Goal: Transaction & Acquisition: Purchase product/service

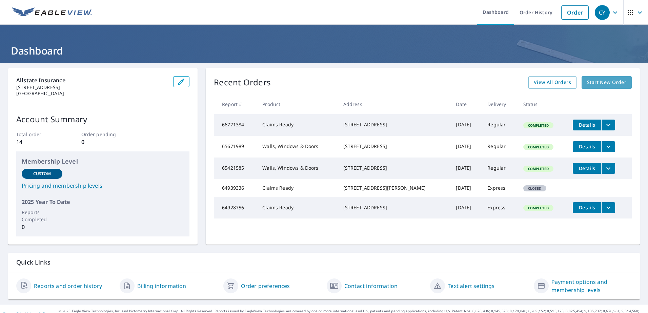
click at [603, 81] on span "Start New Order" at bounding box center [606, 82] width 39 height 8
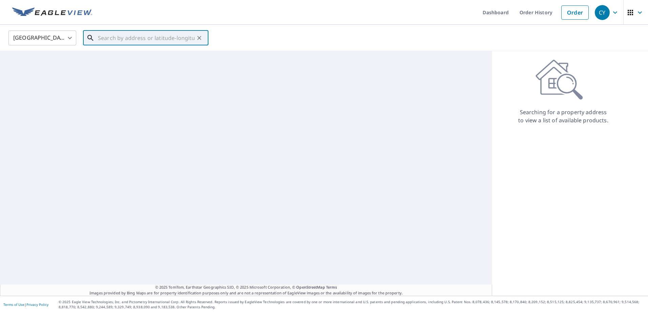
click at [119, 34] on input "text" at bounding box center [146, 37] width 97 height 19
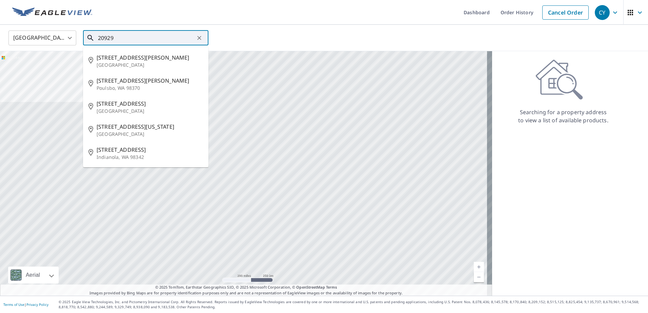
drag, startPoint x: 126, startPoint y: 40, endPoint x: 58, endPoint y: 41, distance: 67.8
click at [59, 42] on div "United States US ​ 20929 ​ 20929 NE Redmond Fall City Rd Redmond, WA 98053 2092…" at bounding box center [321, 38] width 637 height 16
paste input "TEWKESBURY TER, GERMANTOWN, MD 208764171 US"
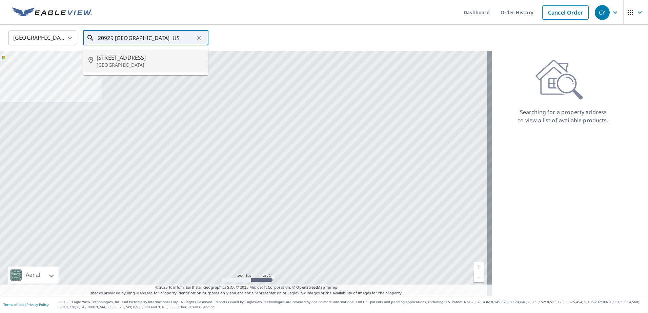
click at [147, 60] on span "20929 Tewkesbury Terrace" at bounding box center [150, 58] width 106 height 8
type input "20929 Tewkesbury Terrace Germantown, MD 20876"
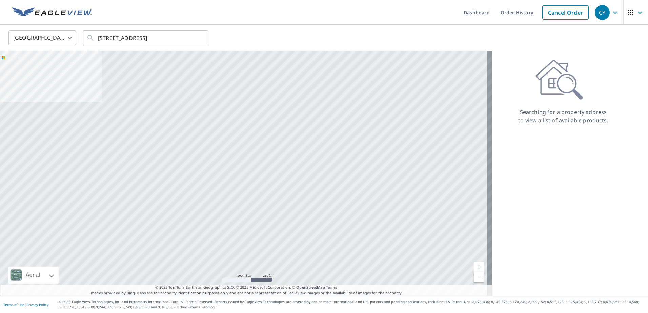
scroll to position [0, 0]
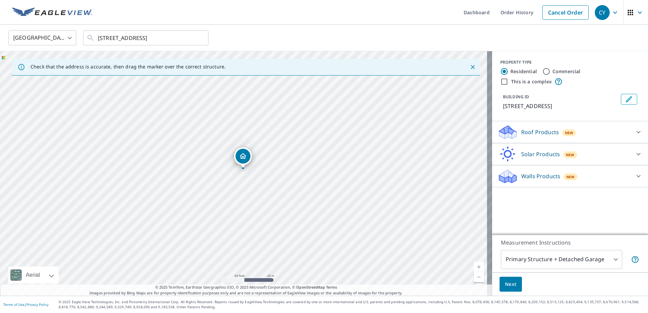
drag, startPoint x: 253, startPoint y: 159, endPoint x: 243, endPoint y: 156, distance: 10.0
click at [505, 287] on span "Next" at bounding box center [511, 284] width 12 height 8
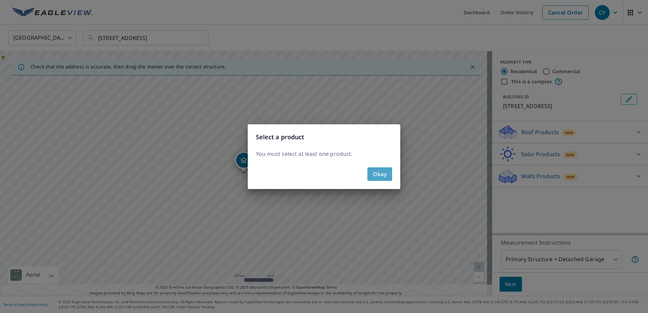
click at [375, 177] on span "Okay" at bounding box center [380, 174] width 14 height 9
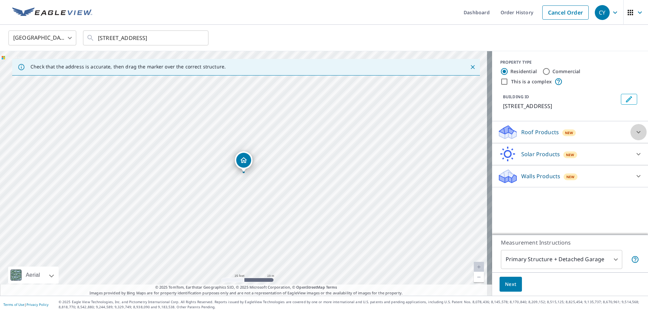
click at [635, 136] on icon at bounding box center [639, 132] width 8 height 8
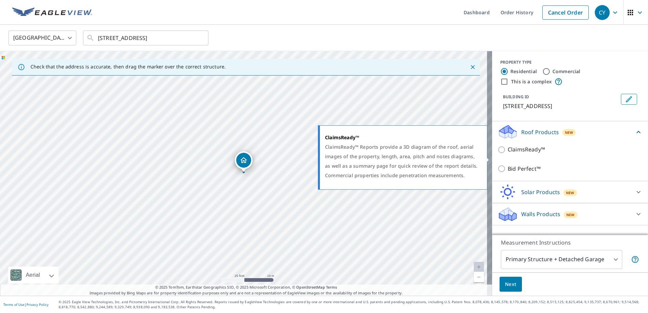
click at [498, 154] on input "ClaimsReady™" at bounding box center [503, 150] width 10 height 8
checkbox input "true"
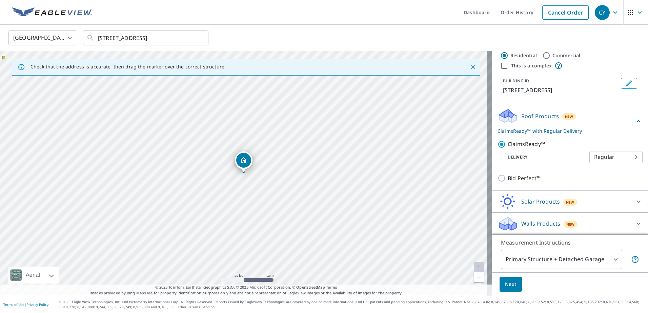
scroll to position [24, 0]
click at [601, 160] on body "CY CY Dashboard Order History Cancel Order CY United States US ​ 20929 Tewkesbu…" at bounding box center [324, 156] width 648 height 313
click at [601, 160] on li "Regular" at bounding box center [605, 157] width 53 height 12
click at [504, 291] on button "Next" at bounding box center [511, 284] width 22 height 15
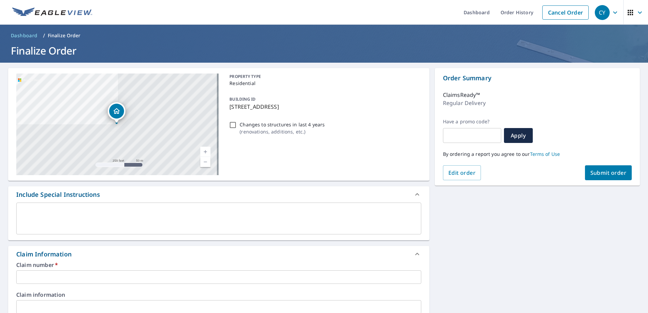
click at [60, 281] on input "text" at bounding box center [218, 278] width 405 height 14
click at [124, 273] on input "text" at bounding box center [218, 278] width 405 height 14
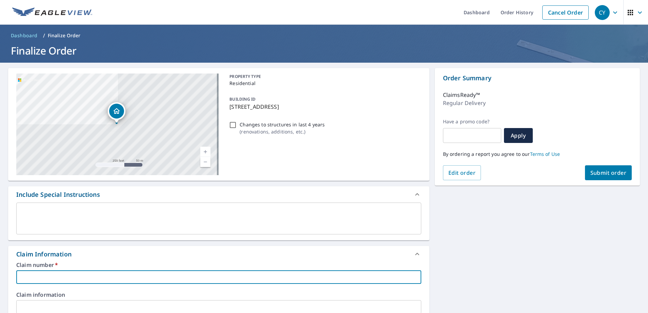
paste input "0807475843"
type input "0807475843"
click at [106, 217] on textarea at bounding box center [219, 218] width 396 height 19
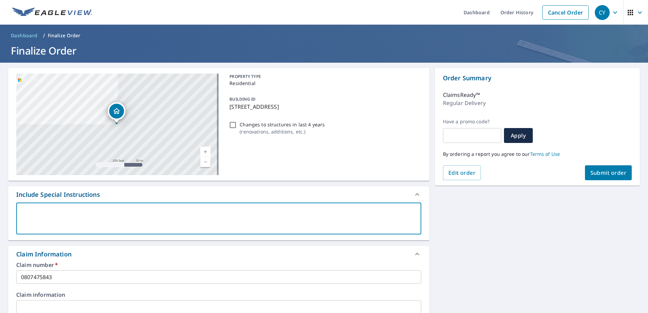
type textarea "T"
type textarea "x"
type textarea "Th"
type textarea "x"
type textarea "The"
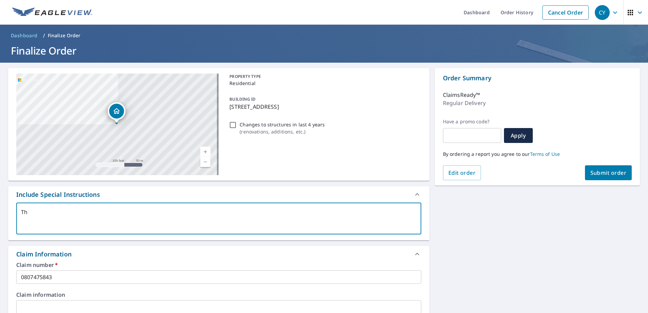
type textarea "x"
type textarea "The"
type textarea "x"
type textarea "The p"
type textarea "x"
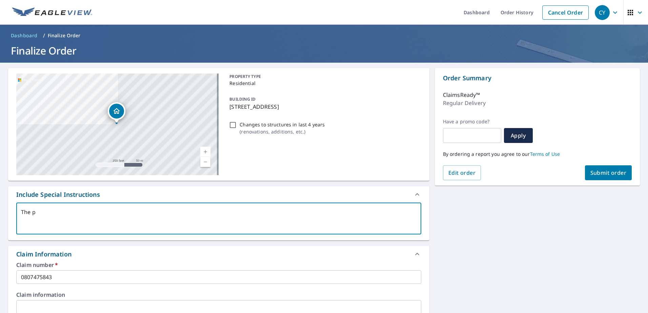
type textarea "The pr"
type textarea "x"
type textarea "The pro"
type textarea "x"
type textarea "The proi"
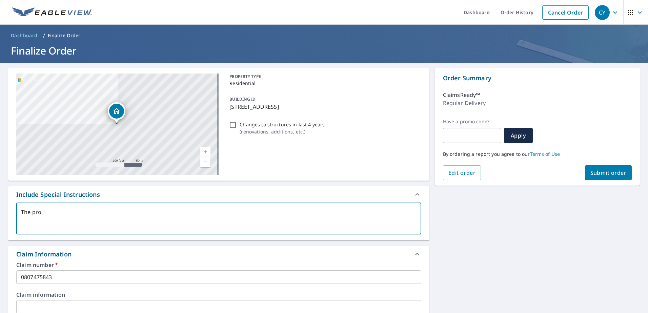
type textarea "x"
type textarea "The pro"
type textarea "x"
type textarea "The pr"
type textarea "x"
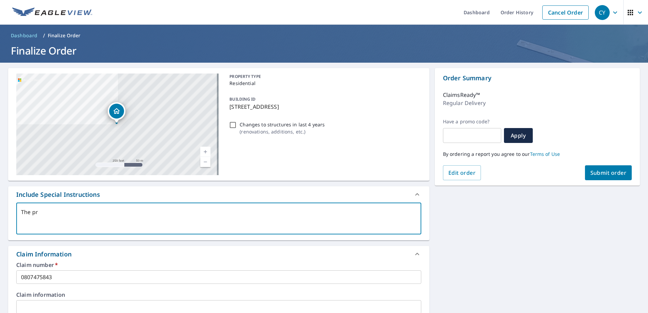
type textarea "The p"
type textarea "x"
type textarea "The"
type textarea "x"
type textarea "The c"
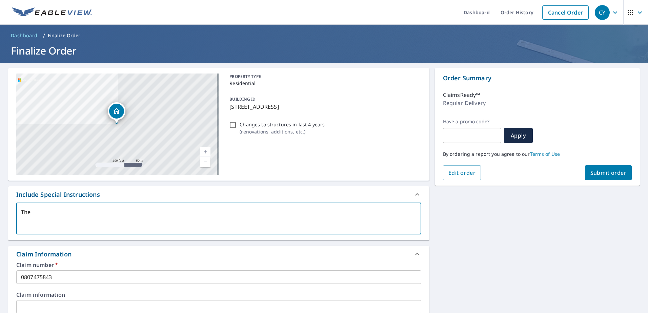
type textarea "x"
type textarea "The co"
type textarea "x"
type textarea "The cor"
type textarea "x"
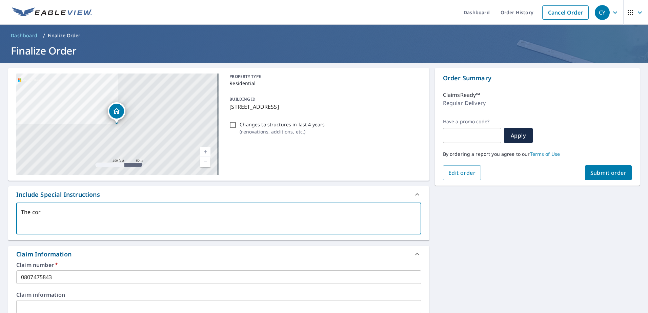
type textarea "The corr"
type textarea "x"
type textarea "The corre"
type textarea "x"
type textarea "The correc"
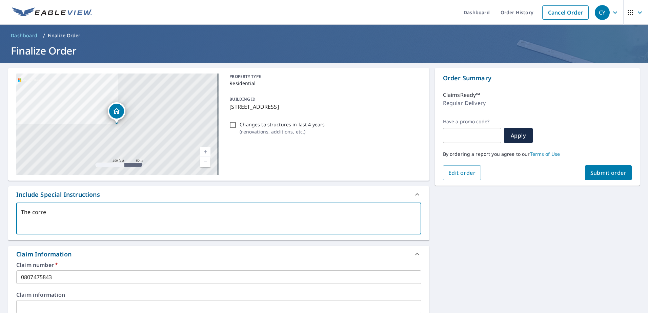
type textarea "x"
type textarea "The correct"
type textarea "x"
type textarea "The correct"
type textarea "x"
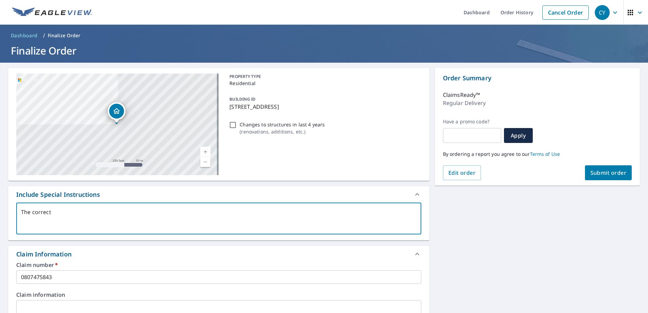
type textarea "The correct p"
type textarea "x"
type textarea "The correct po"
type textarea "x"
type textarea "The correct por"
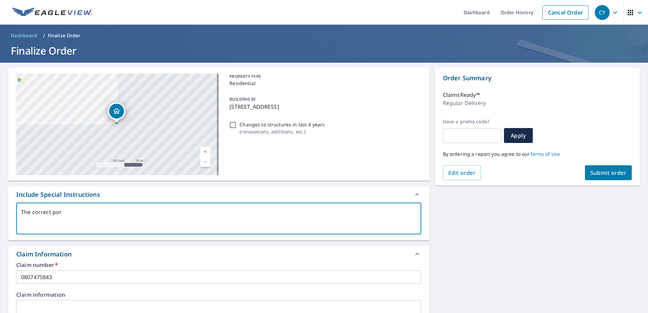
type textarea "x"
type textarea "The correct porp"
type textarea "x"
type textarea "The correct porpe"
type textarea "x"
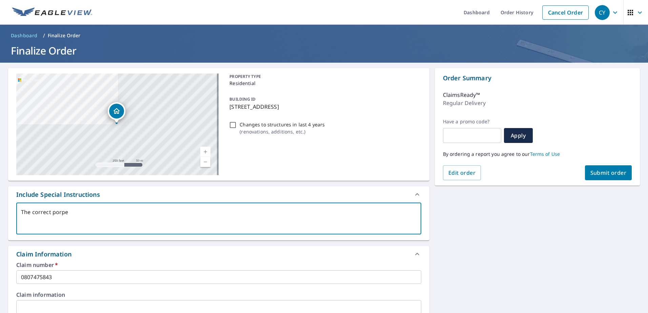
type textarea "The correct porper"
type textarea "x"
type textarea "The correct porpert"
type textarea "x"
type textarea "The correct porperty"
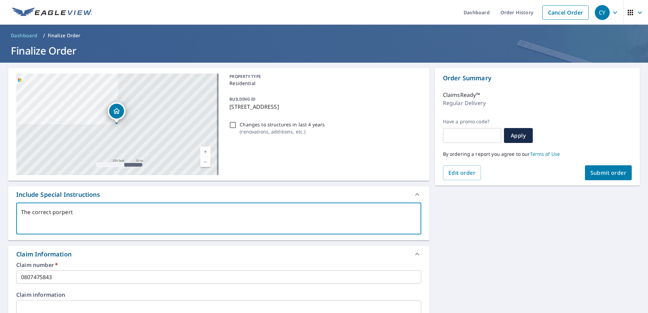
type textarea "x"
type textarea "The correct porperty"
type textarea "x"
type textarea "The correct porperty a"
type textarea "x"
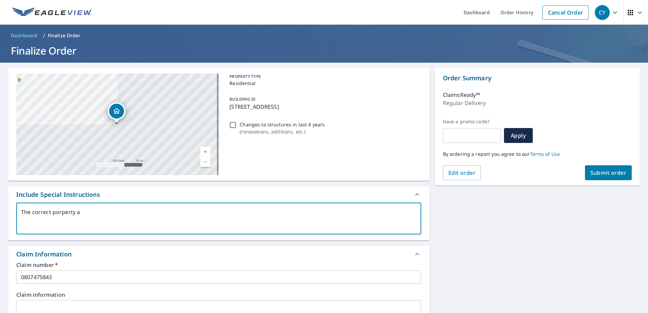
type textarea "The correct porperty"
type textarea "x"
type textarea "The correct porperty"
type textarea "x"
type textarea "The correct porpert"
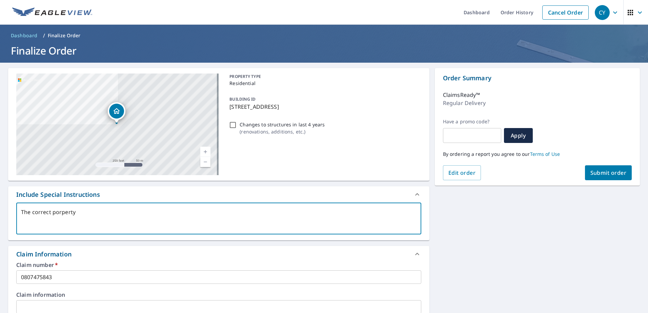
type textarea "x"
type textarea "The correct porper"
type textarea "x"
type textarea "The correct porpe"
type textarea "x"
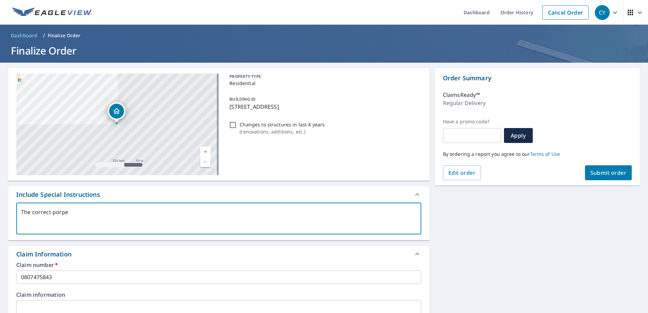
type textarea "The correct porp"
type textarea "x"
type textarea "The correct por"
type textarea "x"
type textarea "The correct po"
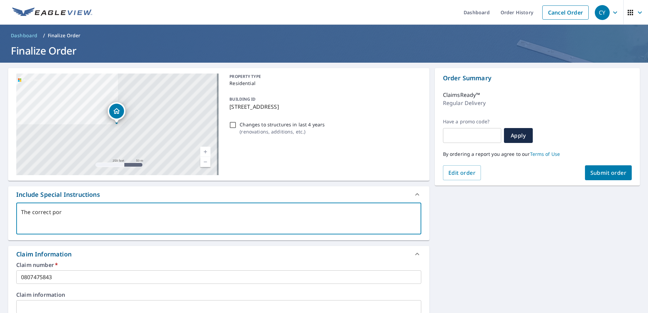
type textarea "x"
type textarea "The correct p"
type textarea "x"
type textarea "The correct pr"
type textarea "x"
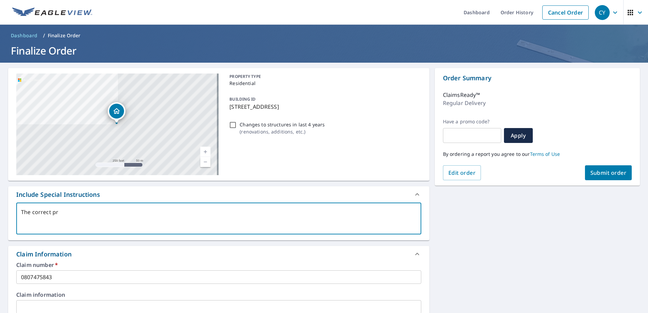
type textarea "The correct pro"
type textarea "x"
type textarea "The correct prop"
type textarea "x"
type textarea "The correct prope"
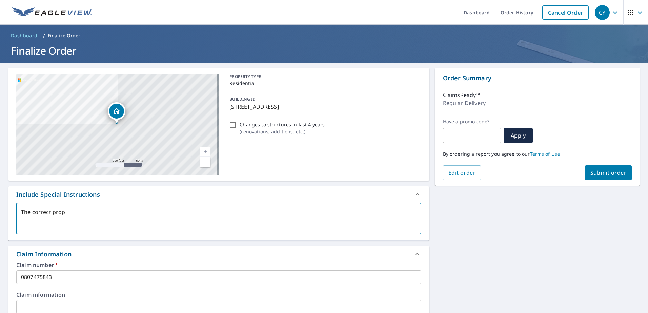
type textarea "x"
type textarea "The correct proper"
type textarea "x"
type textarea "The correct propert"
type textarea "x"
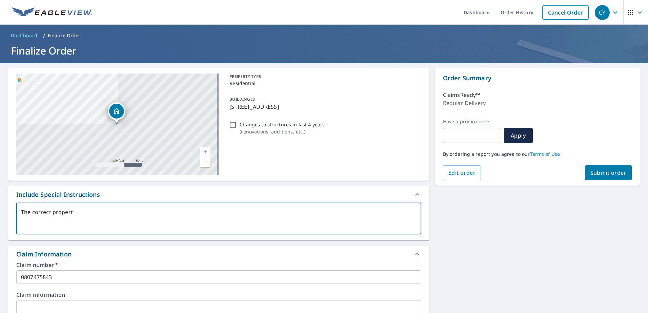
type textarea "The correct property"
type textarea "x"
type textarea "The correct property"
type textarea "x"
type textarea "The correct property a"
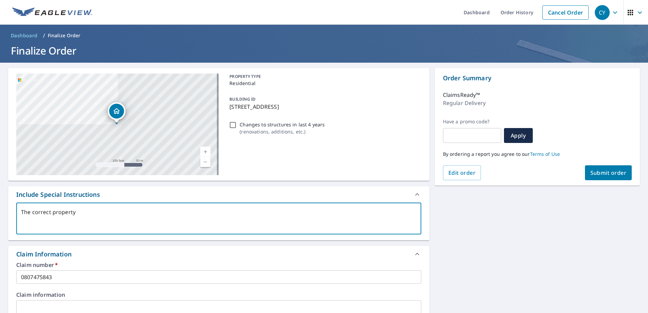
type textarea "x"
type textarea "The correct property ad"
type textarea "x"
type textarea "The correct property add"
type textarea "x"
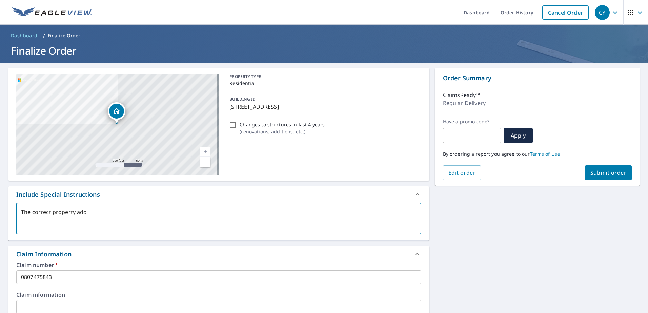
type textarea "The correct property addr"
type textarea "x"
type textarea "The correct property addre"
type textarea "x"
type textarea "The correct property addres"
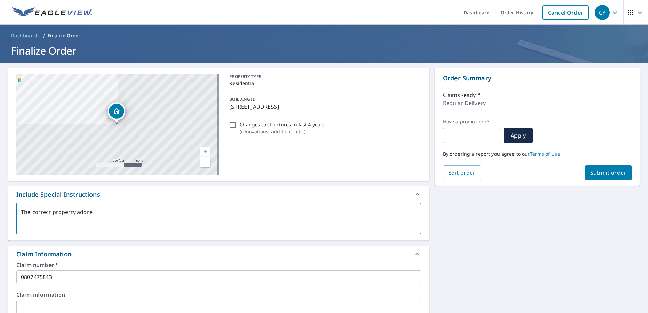
type textarea "x"
type textarea "The correct property address"
type textarea "x"
type textarea "The correct property address"
type textarea "x"
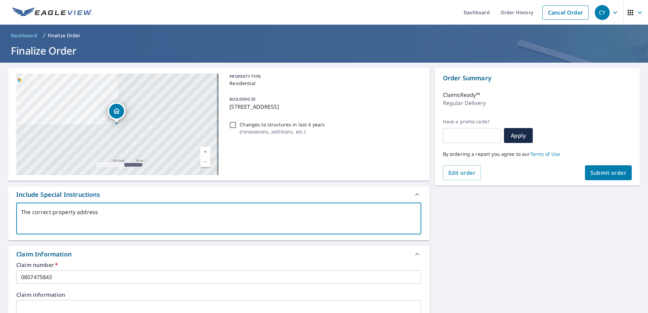
type textarea "The correct property address f"
type textarea "x"
type textarea "The correct property address fo"
type textarea "x"
type textarea "The correct property address for"
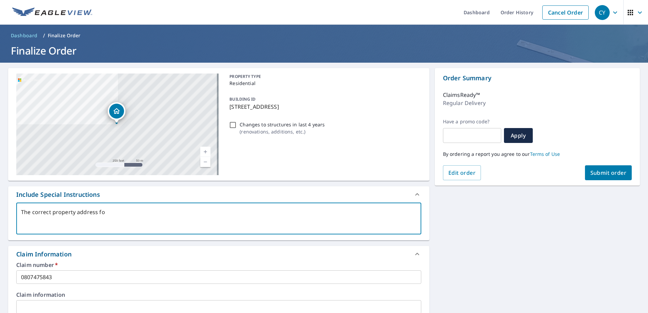
type textarea "x"
type textarea "The correct property address for"
type textarea "x"
type textarea "The correct property address for t"
type textarea "x"
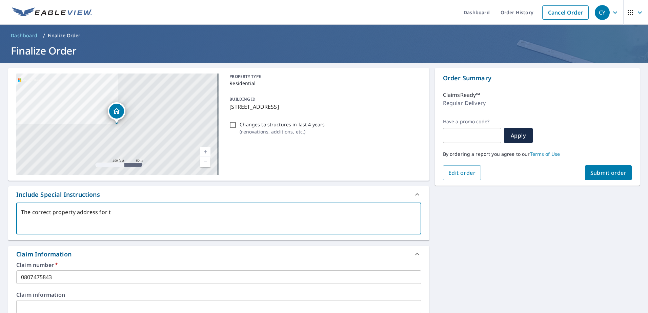
type textarea "The correct property address for th"
type textarea "x"
type textarea "The correct property address for thi"
type textarea "x"
type textarea "The correct property address for this"
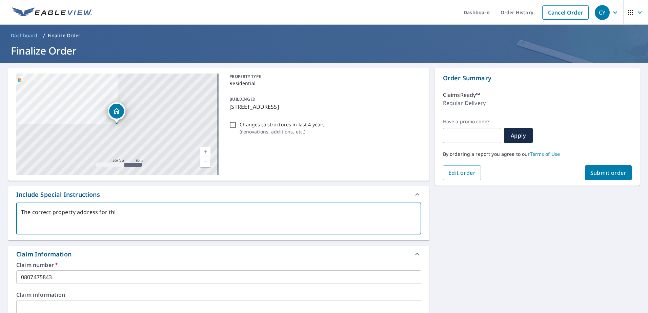
type textarea "x"
type textarea "The correct property address for this"
type textarea "x"
type textarea "The correct property address for this c"
type textarea "x"
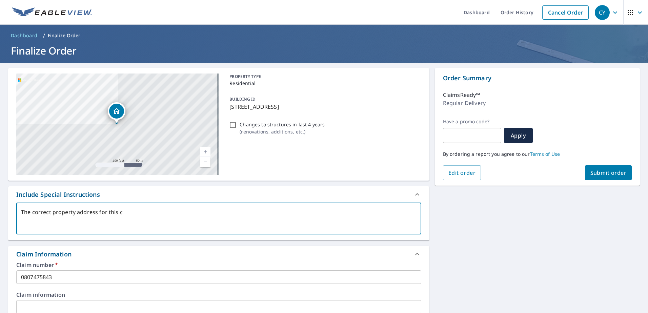
type textarea "The correct property address for this cl"
type textarea "x"
type textarea "The correct property address for this cla"
type textarea "x"
type textarea "The correct property address for this clai"
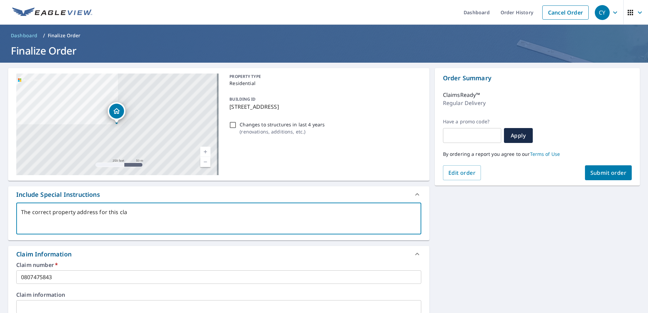
type textarea "x"
type textarea "The correct property address for this claim"
type textarea "x"
type textarea "The correct property address for this claim"
type textarea "x"
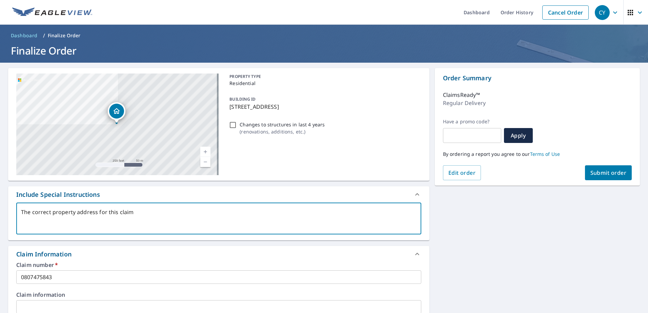
type textarea "The correct property address for this claim s"
type textarea "x"
type textarea "The correct property address for this claim sh"
type textarea "x"
type textarea "The correct property address for this claim sho"
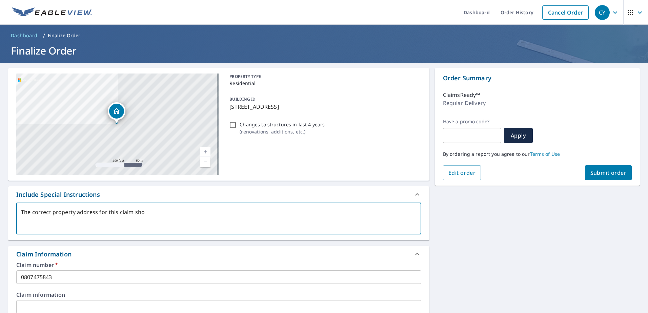
type textarea "x"
type textarea "The correct property address for this claim shou"
type textarea "x"
type textarea "The correct property address for this claim shoul"
type textarea "x"
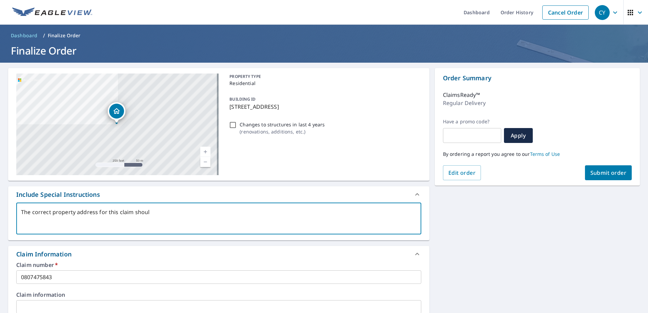
type textarea "The correct property address for this claim should"
type textarea "x"
type textarea "The correct property address for this claim should"
type textarea "x"
type textarea "The correct property address for this claim should b"
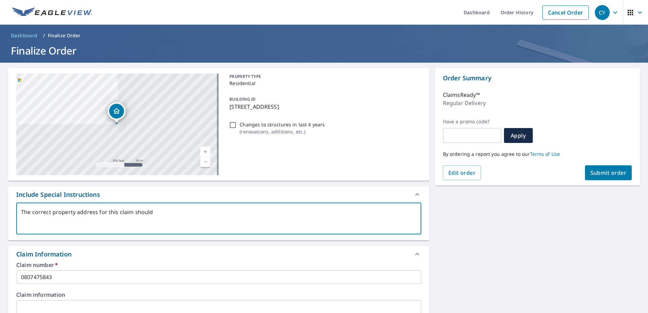
type textarea "x"
type textarea "The correct property address for this claim should be"
type textarea "x"
type textarea "The correct property address for this claim should be:"
type textarea "x"
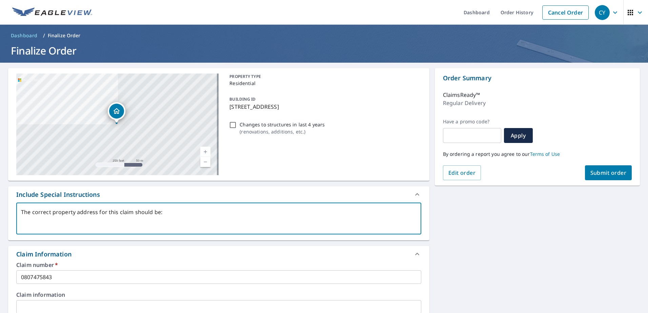
type textarea "The correct property address for this claim should be:"
type textarea "x"
type textarea "The correct property address for this claim should be:"
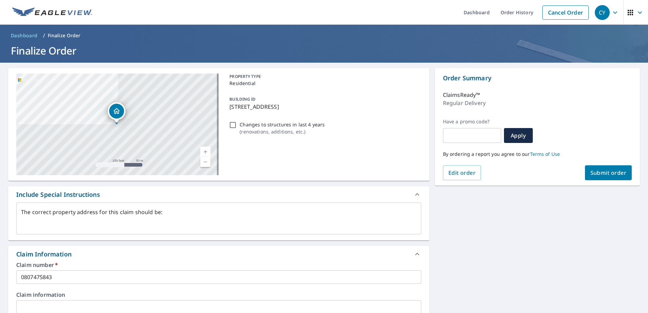
drag, startPoint x: 353, startPoint y: 106, endPoint x: 225, endPoint y: 120, distance: 129.0
click at [227, 109] on div "BUILDING ID 20929 Tewkesbury Ter, Germantown, MD, 20876" at bounding box center [324, 102] width 194 height 21
copy p "[STREET_ADDRESS]"
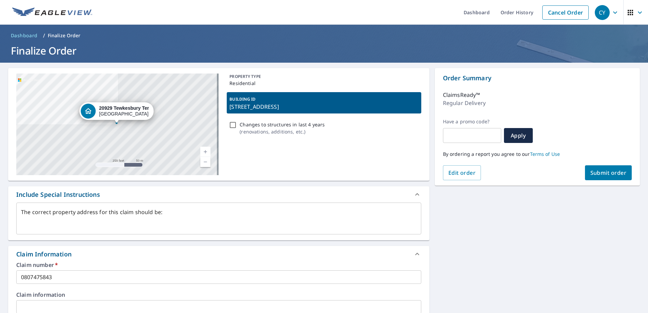
type textarea "x"
click at [206, 216] on textarea "The correct property address for this claim should be:" at bounding box center [219, 218] width 396 height 19
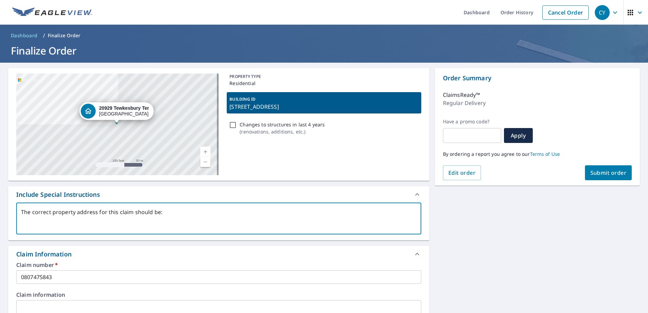
paste textarea "[STREET_ADDRESS]"
type textarea "The correct property address for this claim should be: 20929 Tewkesbury Ter, Ge…"
type textarea "x"
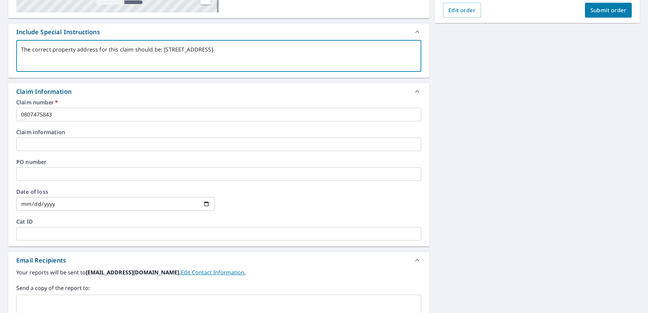
scroll to position [170, 0]
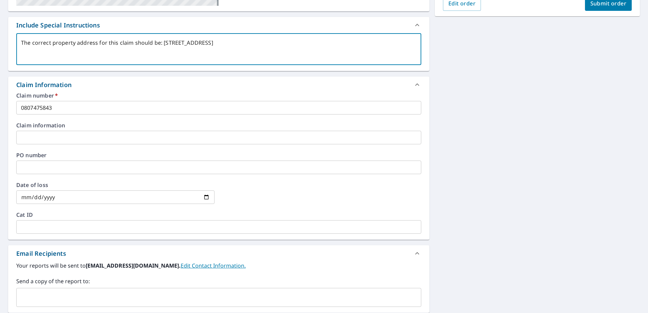
type textarea "The correct property address for this claim should be: 20929 Tewkesbury Ter, Ge…"
type textarea "x"
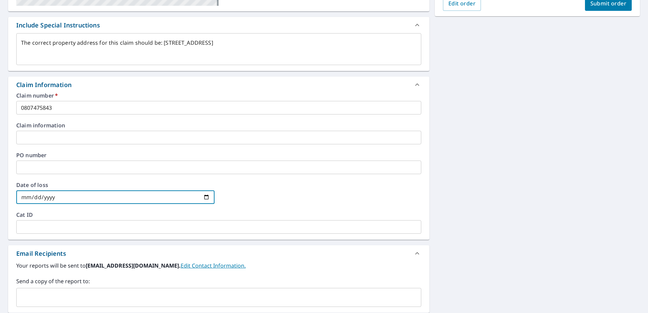
click at [206, 197] on input "date" at bounding box center [115, 198] width 198 height 14
type input "2025-10-16"
click at [205, 197] on input "2025-10-16" at bounding box center [115, 198] width 198 height 14
type textarea "x"
type input "2025-09-16"
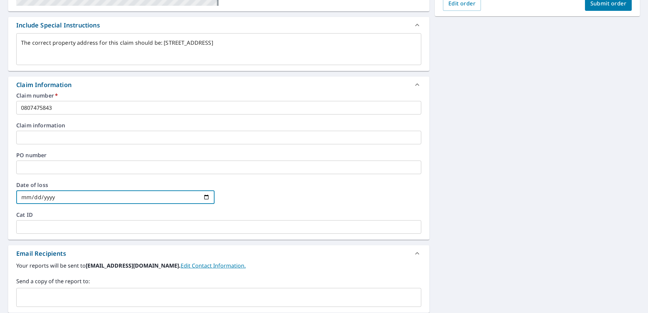
type textarea "x"
type input "2025-08-16"
type textarea "x"
type input "2025-07-16"
type textarea "x"
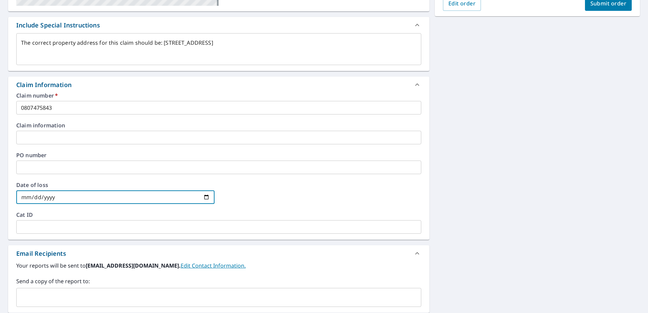
type input "2025-06-16"
type textarea "x"
type input "2025-05-16"
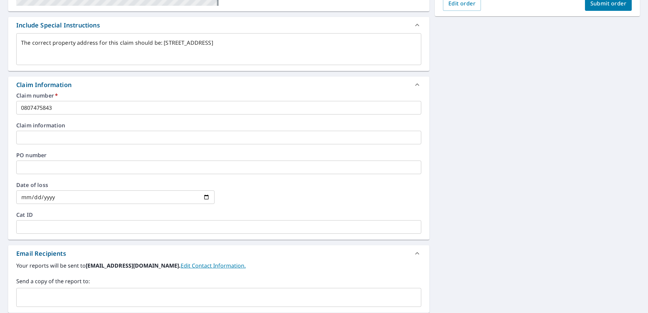
click at [282, 193] on div at bounding box center [322, 197] width 198 height 30
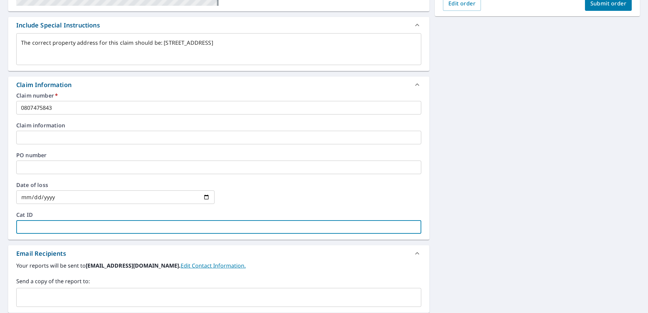
click at [105, 232] on input "text" at bounding box center [218, 227] width 405 height 14
paste input "N051525"
type textarea "x"
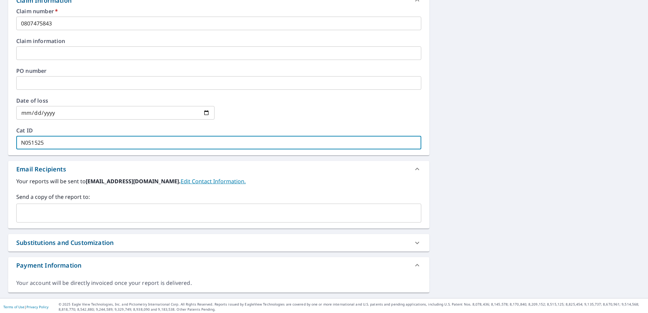
scroll to position [256, 0]
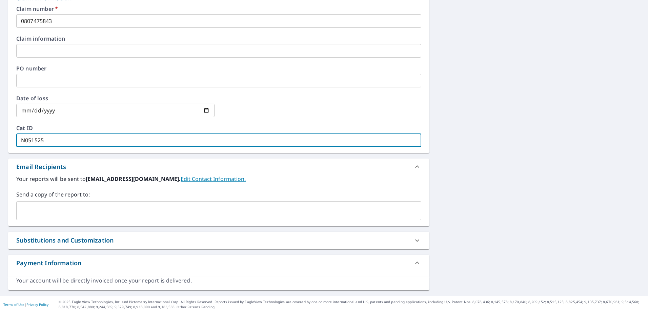
type input "N051525"
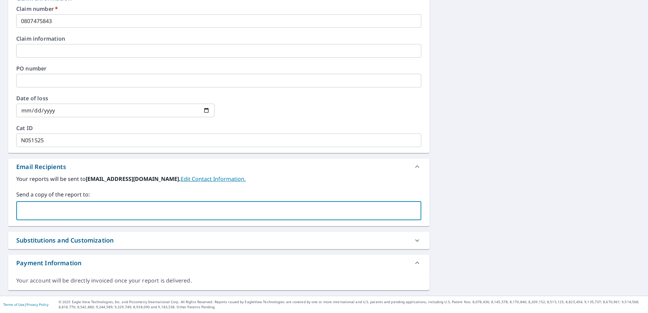
click at [95, 209] on input "text" at bounding box center [213, 210] width 389 height 13
type input "[EMAIL_ADDRESS][DOMAIN_NAME]"
type textarea "x"
type input "[EMAIL_ADDRESS][DOMAIN_NAME]"
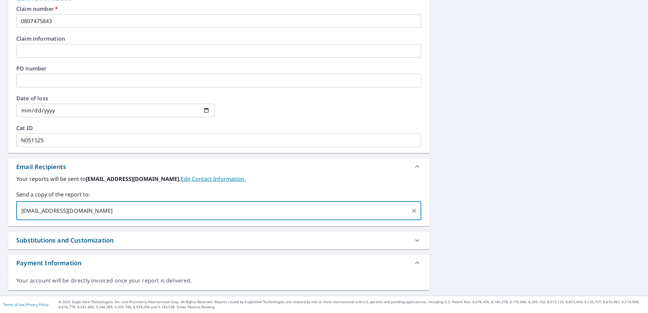
type textarea "x"
click at [418, 241] on div at bounding box center [417, 241] width 16 height 16
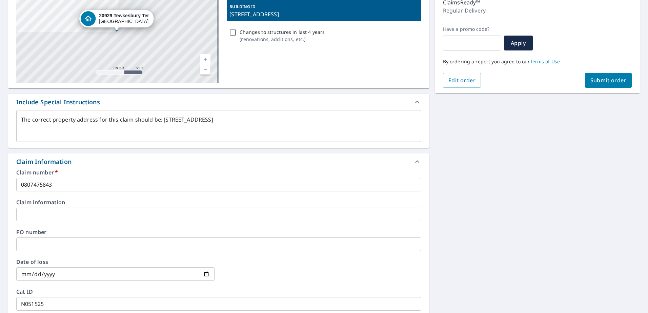
scroll to position [0, 0]
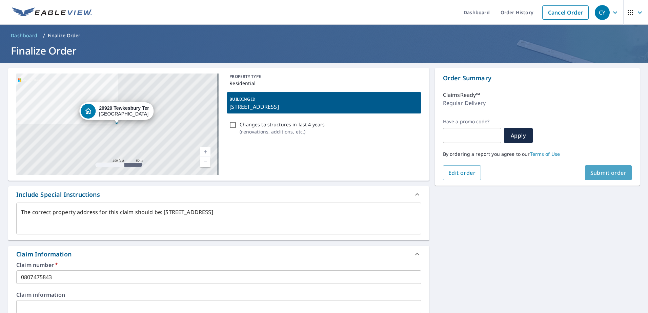
click at [612, 172] on span "Submit order" at bounding box center [609, 172] width 36 height 7
type textarea "x"
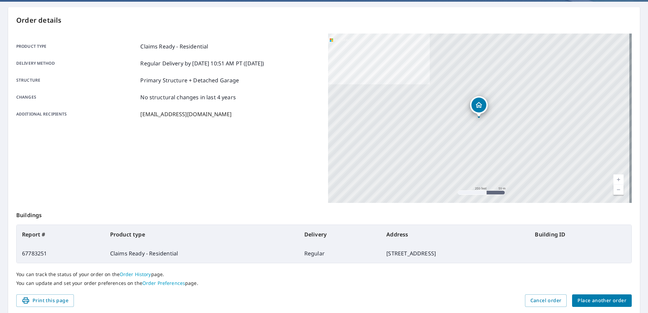
scroll to position [86, 0]
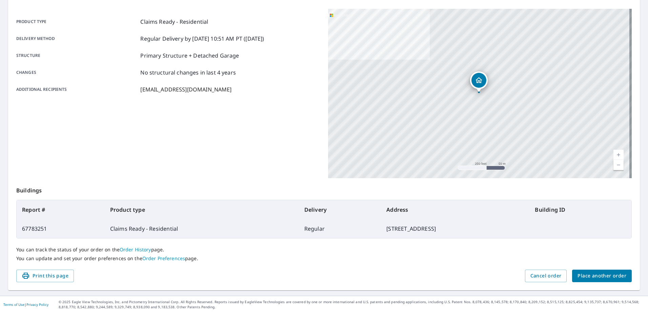
click at [381, 230] on td "20929 Tewkesbury Ter, Germantown MD 20876" at bounding box center [455, 228] width 149 height 19
click at [381, 229] on td "20929 Tewkesbury Ter, Germantown MD 20876" at bounding box center [455, 228] width 149 height 19
drag, startPoint x: 303, startPoint y: 229, endPoint x: 426, endPoint y: 231, distance: 123.1
click at [426, 231] on td "20929 Tewkesbury Ter, Germantown MD 20876" at bounding box center [455, 228] width 149 height 19
copy td "20929 Tewkesbury Ter, Germantown MD 20876"
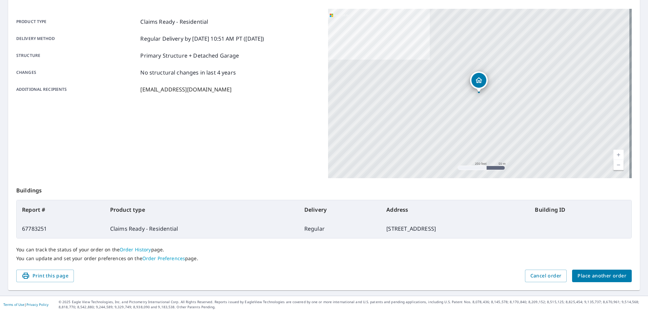
click at [195, 165] on div "Product type Claims Ready - Residential Delivery method Regular Delivery by 10/…" at bounding box center [168, 94] width 304 height 170
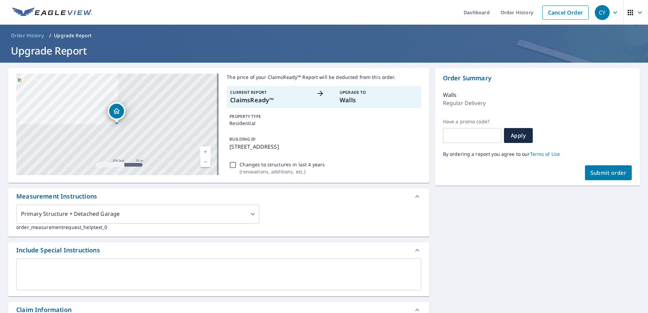
click at [23, 34] on span "Order History" at bounding box center [27, 35] width 33 height 7
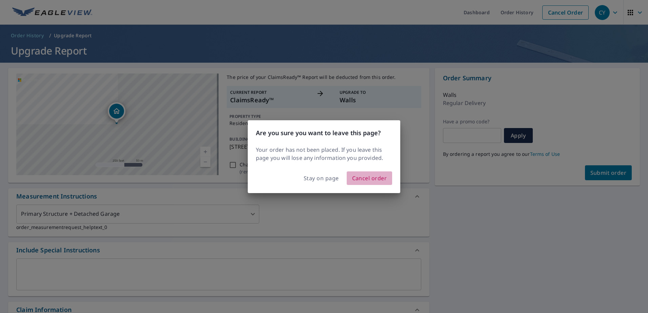
click at [367, 181] on span "Cancel order" at bounding box center [369, 178] width 35 height 9
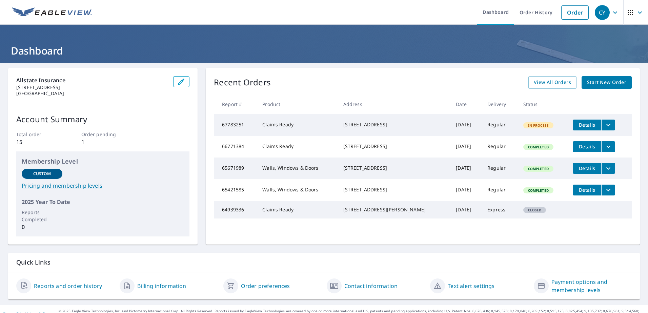
click at [605, 127] on icon "filesDropdownBtn-67783251" at bounding box center [609, 125] width 8 height 8
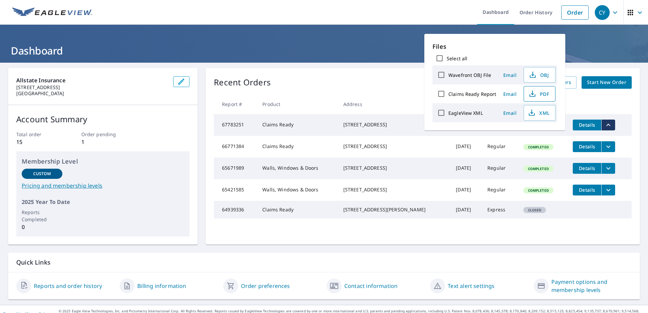
click at [540, 95] on span "PDF" at bounding box center [539, 94] width 22 height 8
